Goal: Information Seeking & Learning: Learn about a topic

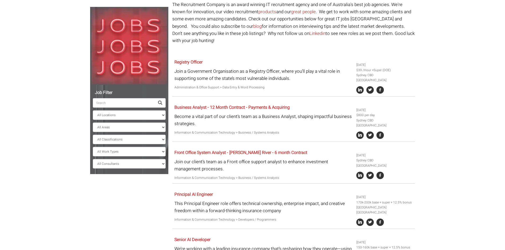
scroll to position [53, 0]
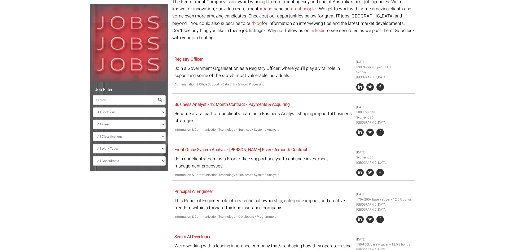
click at [231, 146] on div "Front Office System Analyst - Charles River - 6 month Contract Join our client’…" at bounding box center [263, 163] width 182 height 36
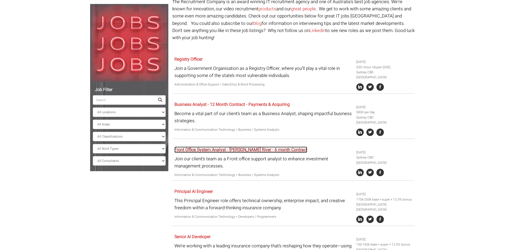
click at [237, 147] on link "Front Office System Analyst - Charles River - 6 month Contract" at bounding box center [240, 150] width 133 height 6
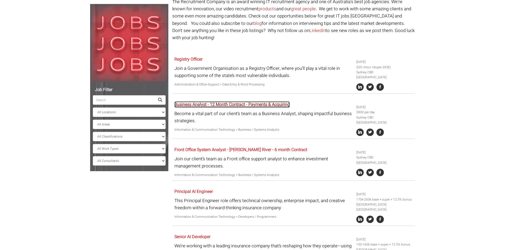
click at [226, 101] on link "Business Analyst - 12 Month Contract - Payments & Acquiring" at bounding box center [231, 104] width 115 height 6
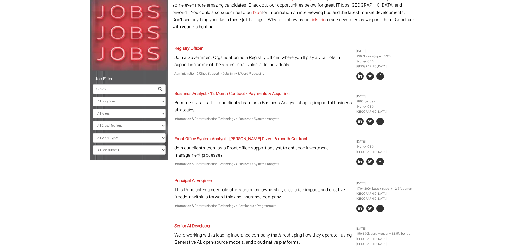
scroll to position [0, 0]
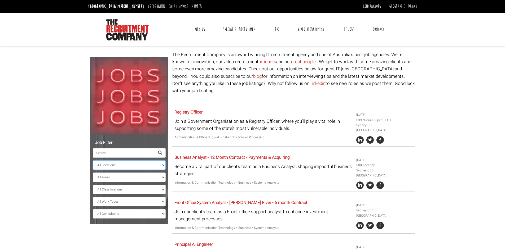
click at [137, 165] on select "All Locations Sydney Melbourne Ireland Sydney CBD Parramatta Circular Quay Nort…" at bounding box center [129, 166] width 73 height 10
select select "Canberra"
click at [93, 161] on select "All Locations Sydney Melbourne Ireland Sydney CBD Parramatta Circular Quay Nort…" at bounding box center [129, 166] width 73 height 10
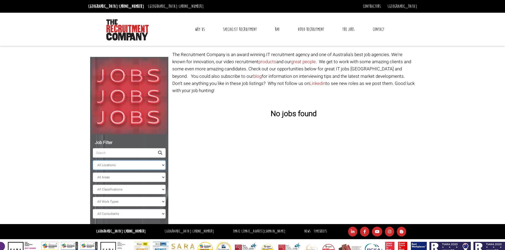
click at [147, 168] on select "All Locations Sydney Melbourne Ireland Sydney CBD Parramatta Circular Quay Nort…" at bounding box center [129, 166] width 73 height 10
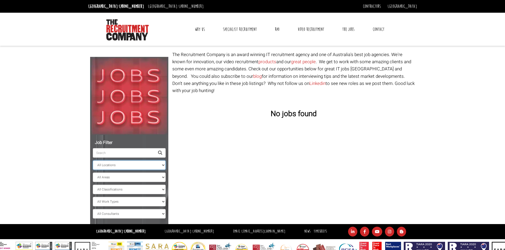
select select
click at [93, 161] on select "All Locations Sydney Melbourne Ireland Sydney CBD Parramatta Circular Quay Nort…" at bounding box center [129, 166] width 73 height 10
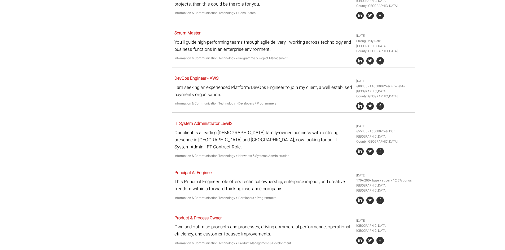
scroll to position [477, 0]
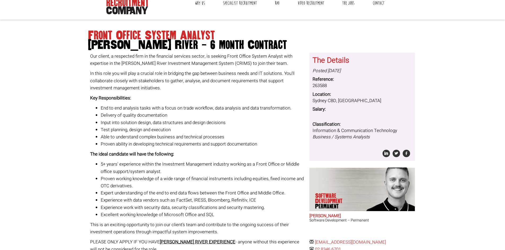
scroll to position [26, 0]
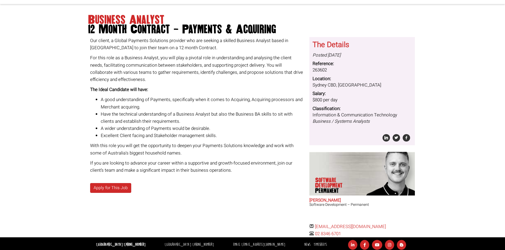
scroll to position [42, 0]
